Goal: Task Accomplishment & Management: Use online tool/utility

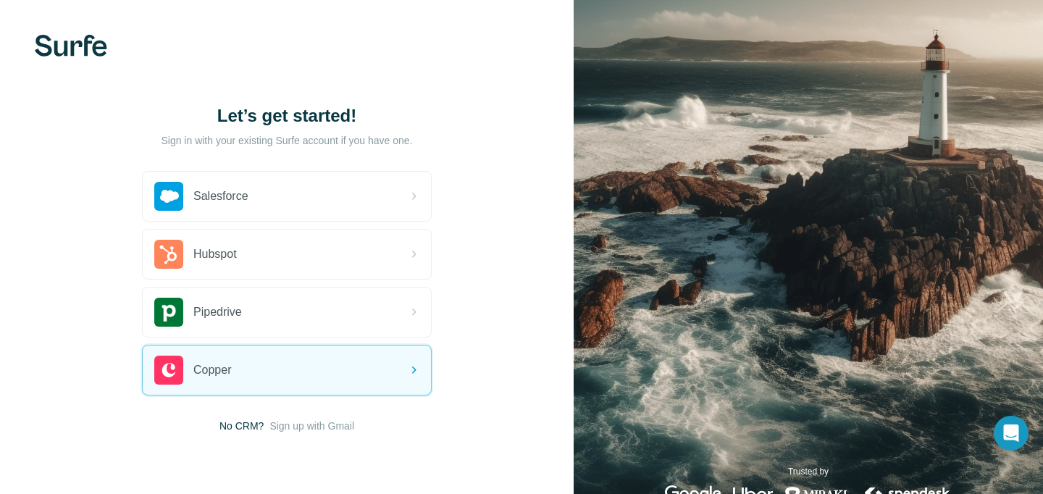
scroll to position [43, 0]
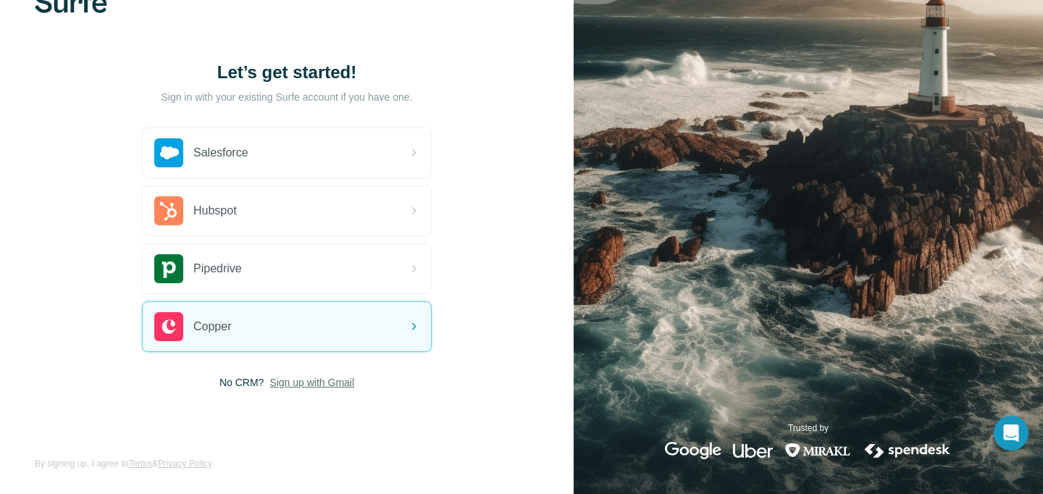
click at [328, 376] on span "Sign up with Gmail" at bounding box center [311, 382] width 85 height 14
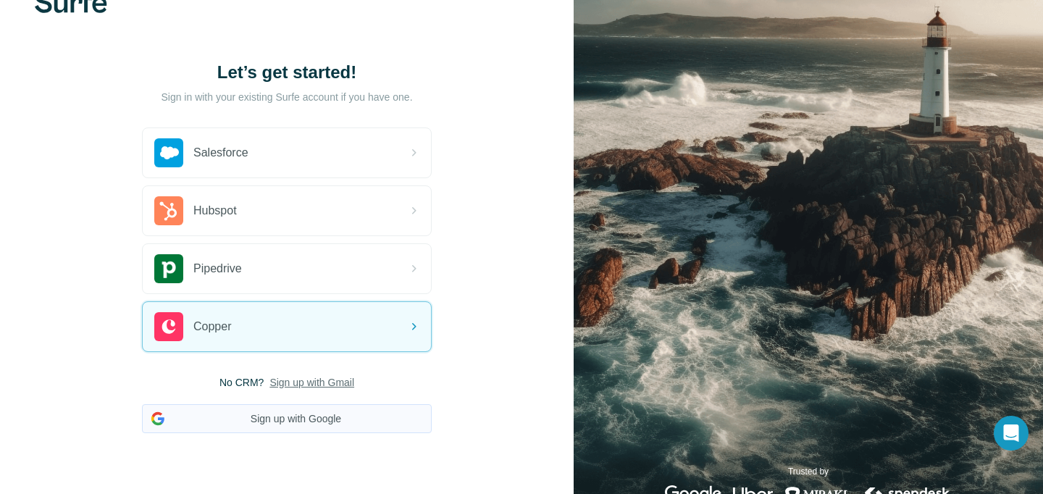
click at [324, 411] on button "Sign up with Google" at bounding box center [287, 418] width 290 height 29
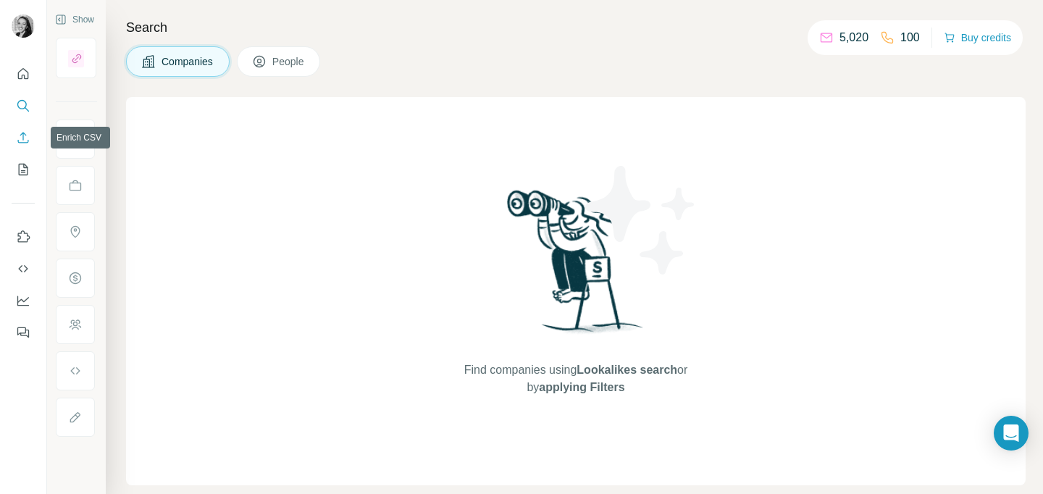
click at [16, 137] on icon "Enrich CSV" at bounding box center [23, 137] width 14 height 14
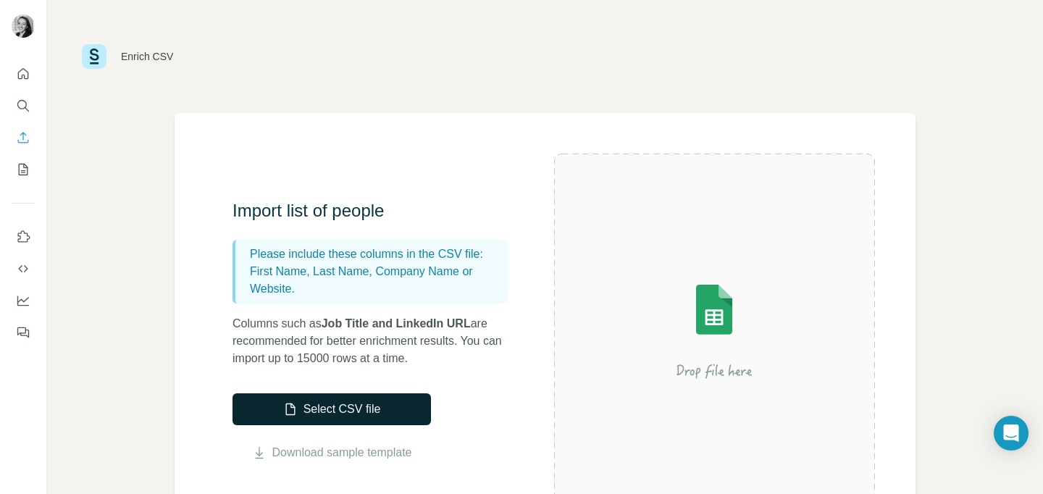
click at [375, 413] on button "Select CSV file" at bounding box center [331, 409] width 198 height 32
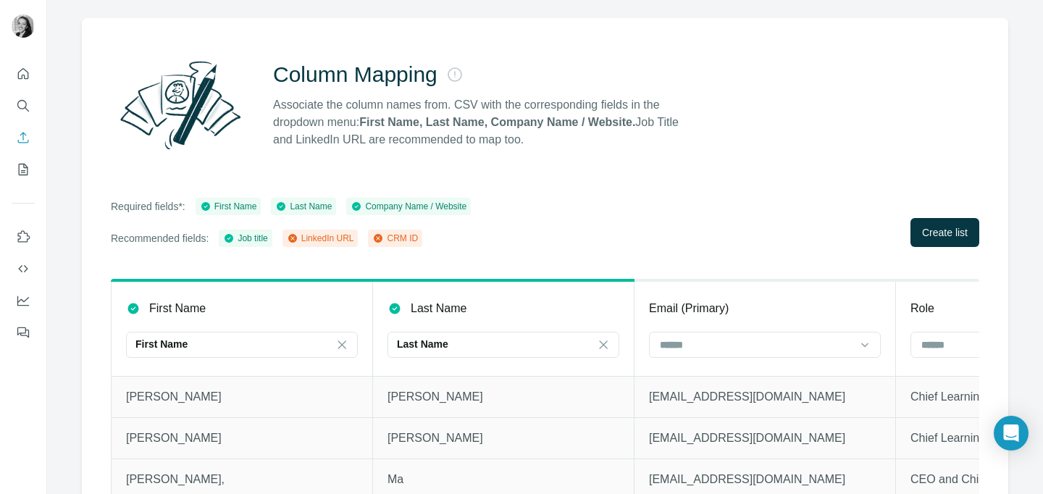
scroll to position [127, 0]
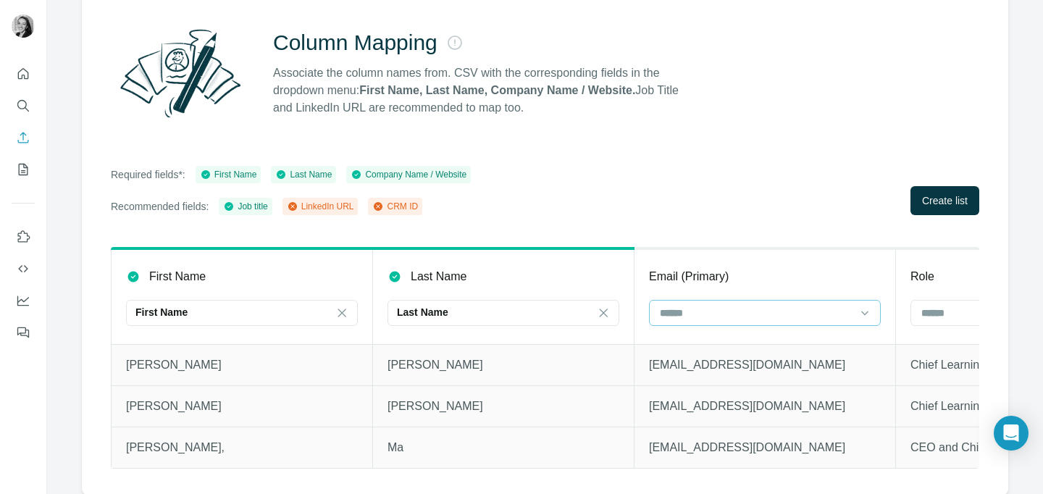
click at [738, 311] on input at bounding box center [753, 313] width 191 height 16
click at [878, 355] on div "LinkedIn URL CRM ID" at bounding box center [765, 357] width 232 height 59
click at [869, 312] on icon at bounding box center [864, 313] width 14 height 14
type input "*****"
click at [796, 216] on div "Column Mapping Associate the column names from. CSV with the corresponding fiel…" at bounding box center [545, 240] width 926 height 508
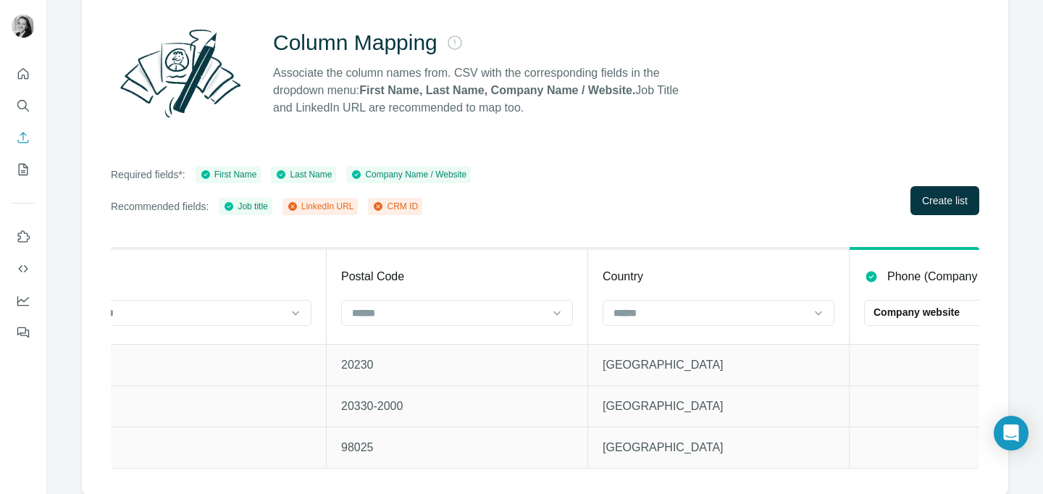
scroll to position [0, 3053]
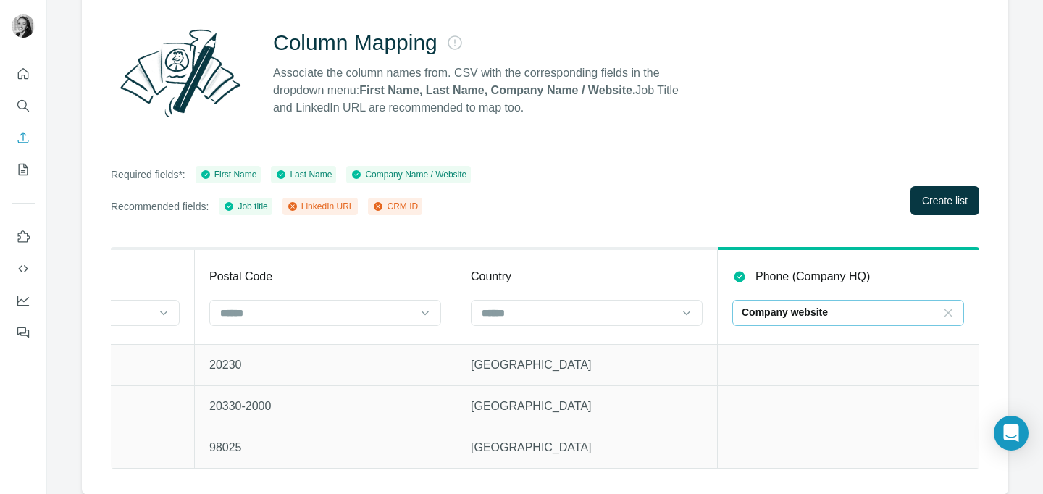
click at [941, 310] on icon at bounding box center [947, 313] width 14 height 14
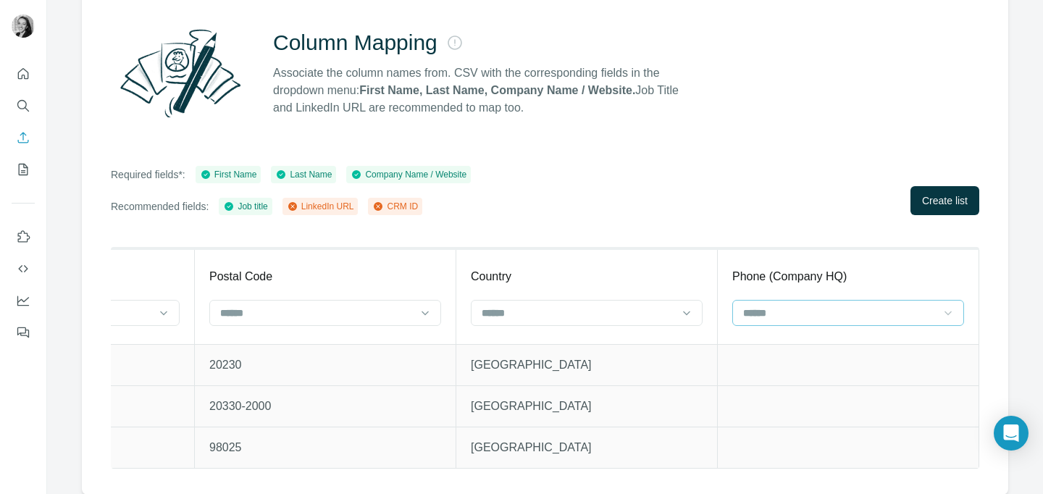
click at [762, 231] on div "Column Mapping Associate the column names from. CSV with the corresponding fiel…" at bounding box center [545, 240] width 926 height 508
click at [600, 314] on input at bounding box center [575, 313] width 191 height 16
click at [707, 310] on th "Country" at bounding box center [586, 296] width 261 height 96
click at [683, 309] on icon at bounding box center [686, 313] width 14 height 14
click at [684, 309] on icon at bounding box center [686, 313] width 14 height 14
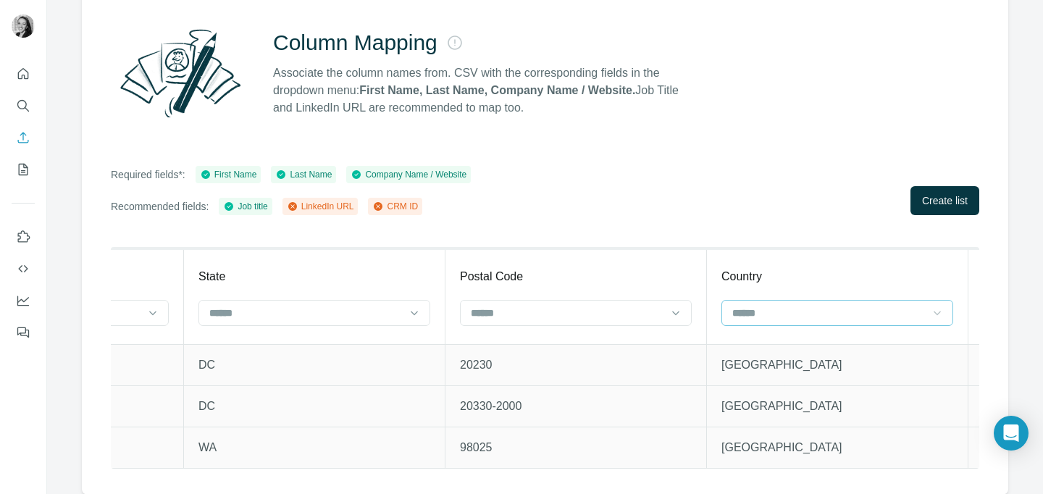
scroll to position [0, 2695]
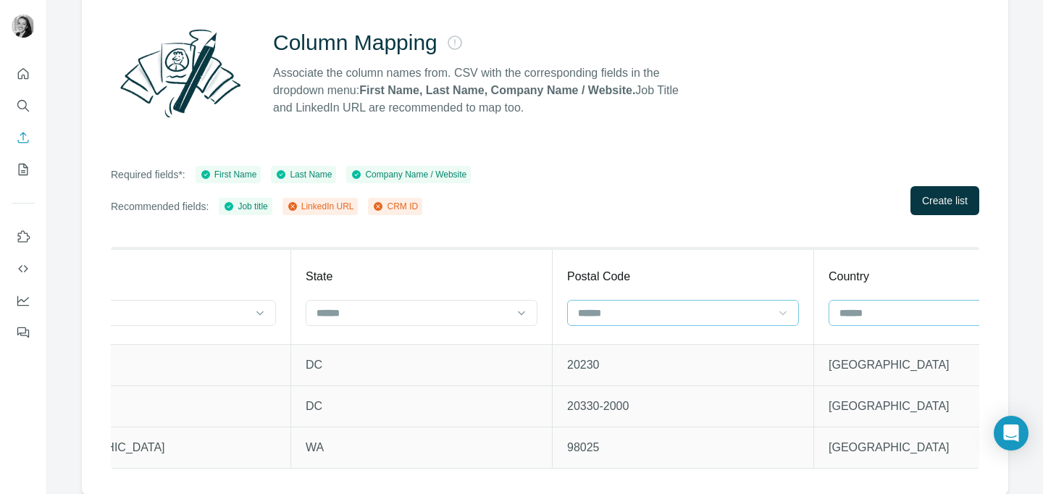
click at [788, 310] on icon at bounding box center [782, 313] width 14 height 14
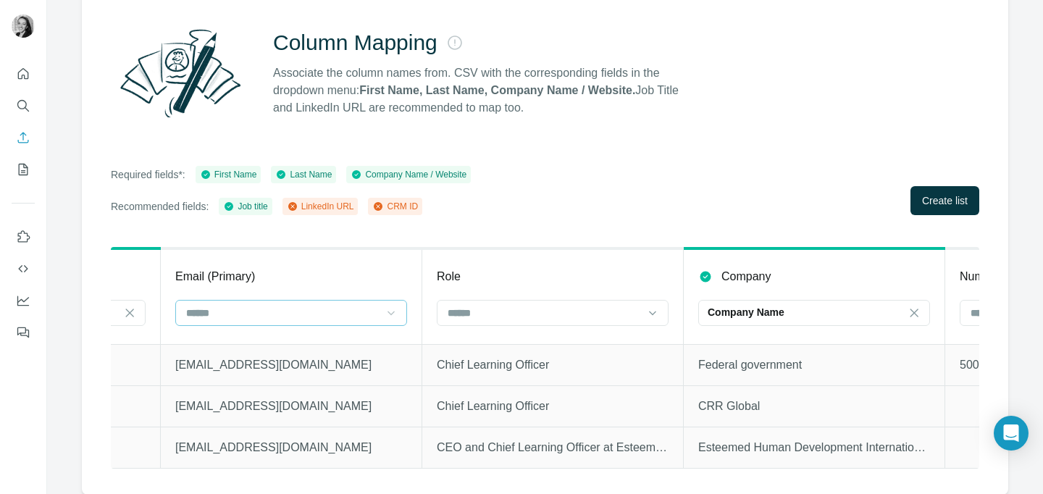
scroll to position [0, 346]
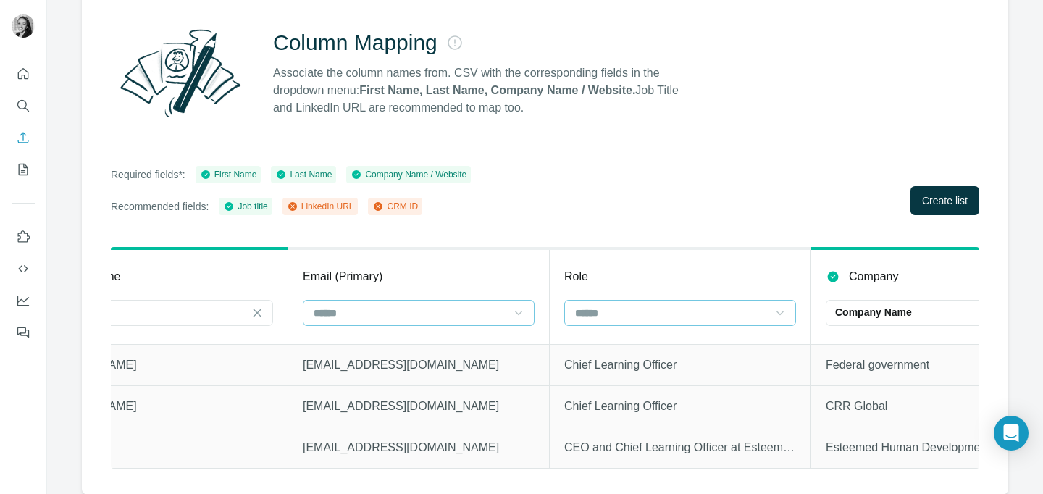
click at [786, 309] on icon at bounding box center [779, 313] width 14 height 14
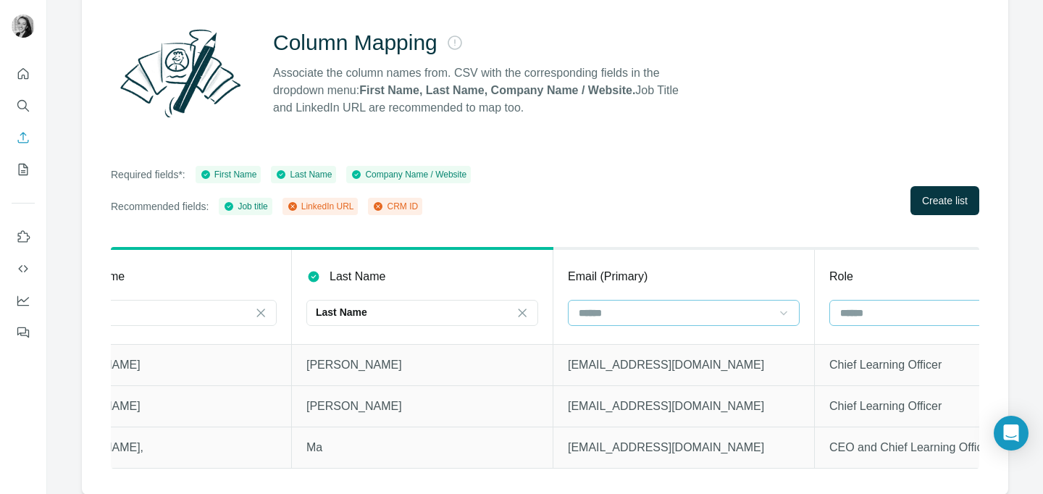
scroll to position [0, 0]
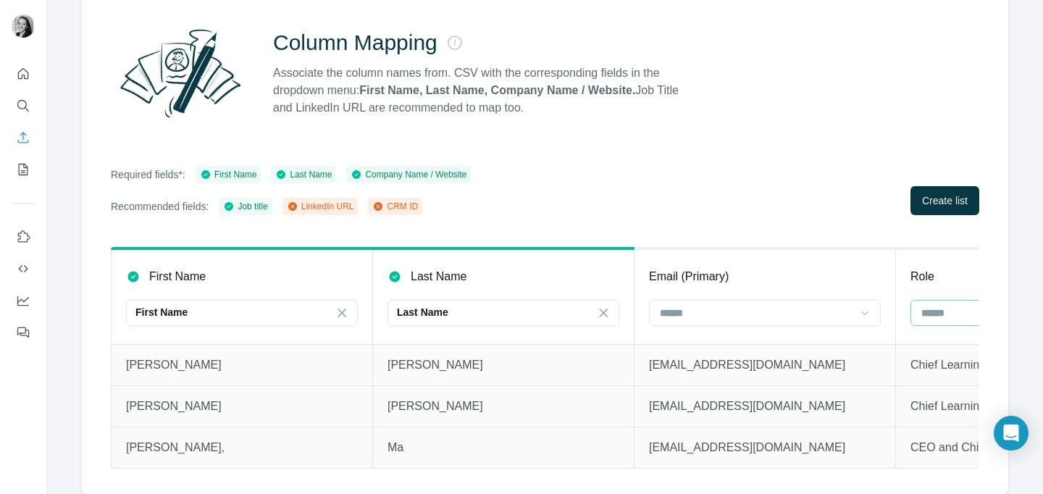
click at [868, 313] on icon at bounding box center [864, 313] width 14 height 14
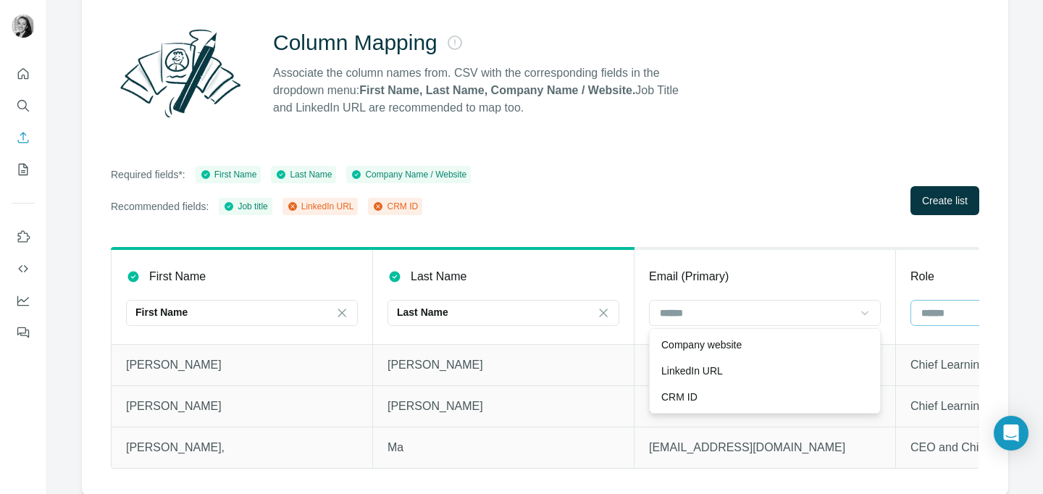
click at [827, 250] on th "Email (Primary)" at bounding box center [764, 296] width 261 height 96
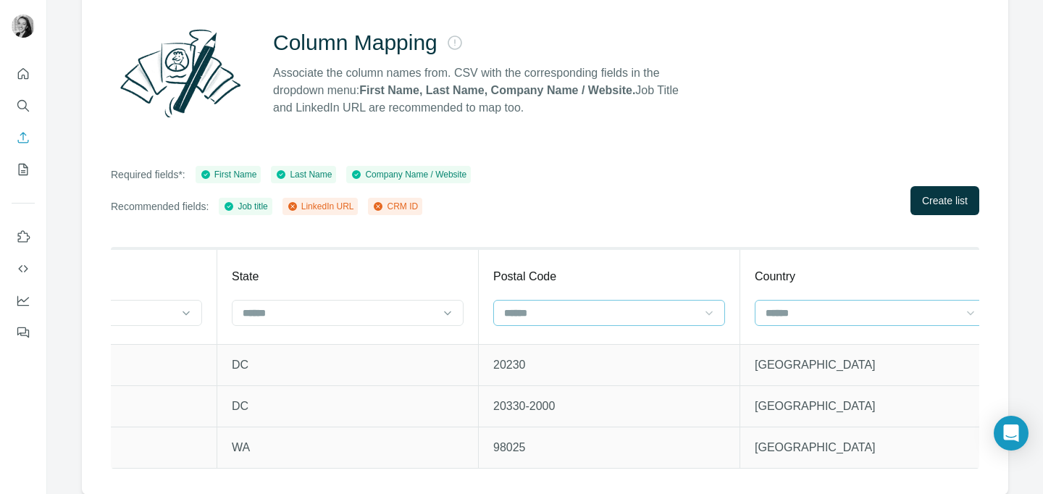
scroll to position [0, 3053]
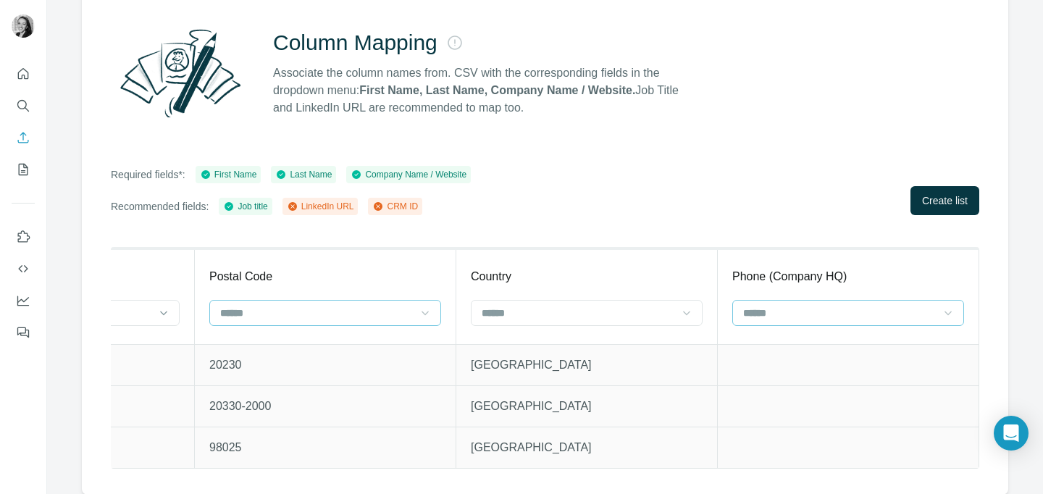
click at [896, 309] on input at bounding box center [838, 313] width 195 height 16
click at [960, 201] on span "Create list" at bounding box center [945, 200] width 46 height 14
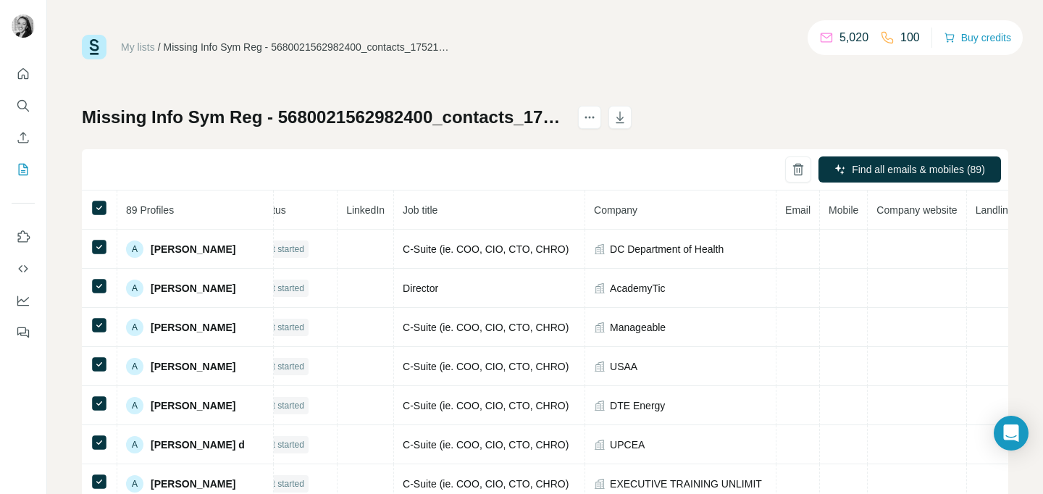
click at [744, 101] on div "My lists / Missing Info Sym Reg - 5680021562982400_contacts_1752172116656 (1) 5…" at bounding box center [545, 304] width 926 height 538
click at [20, 71] on icon "Quick start" at bounding box center [23, 74] width 14 height 14
